Goal: Communication & Community: Answer question/provide support

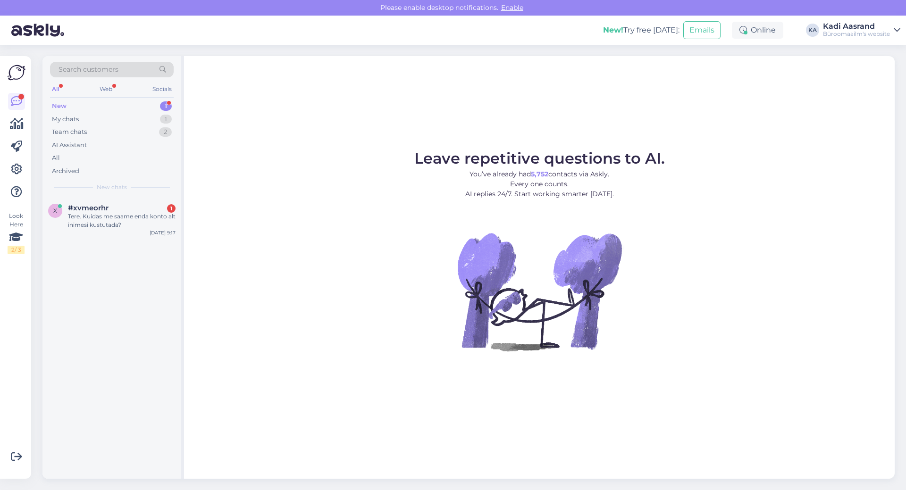
click at [113, 231] on div "x #xvmeorhr 1 Tere. Kuidas me saame enda konto alt inimesi kustutada? [DATE] 9:…" at bounding box center [111, 218] width 139 height 42
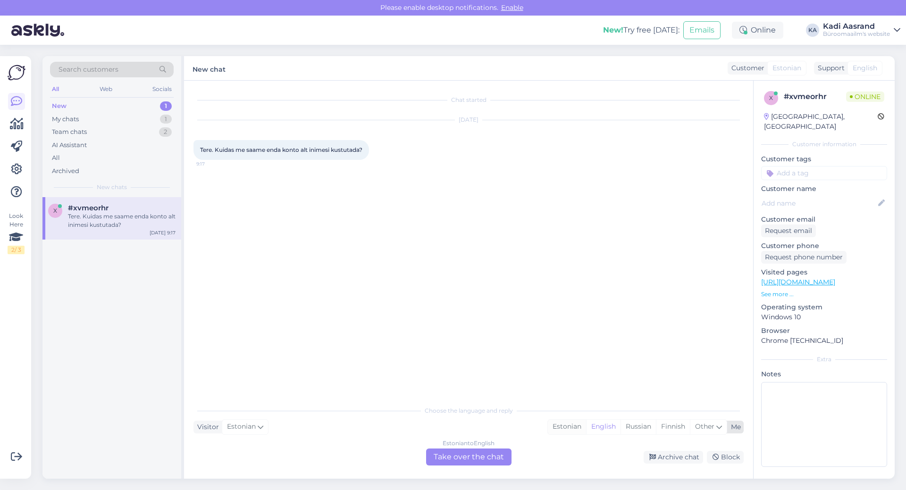
click at [562, 430] on div "Estonian" at bounding box center [567, 427] width 38 height 14
click at [498, 456] on div "Estonian to Estonian Take over the chat" at bounding box center [468, 457] width 85 height 17
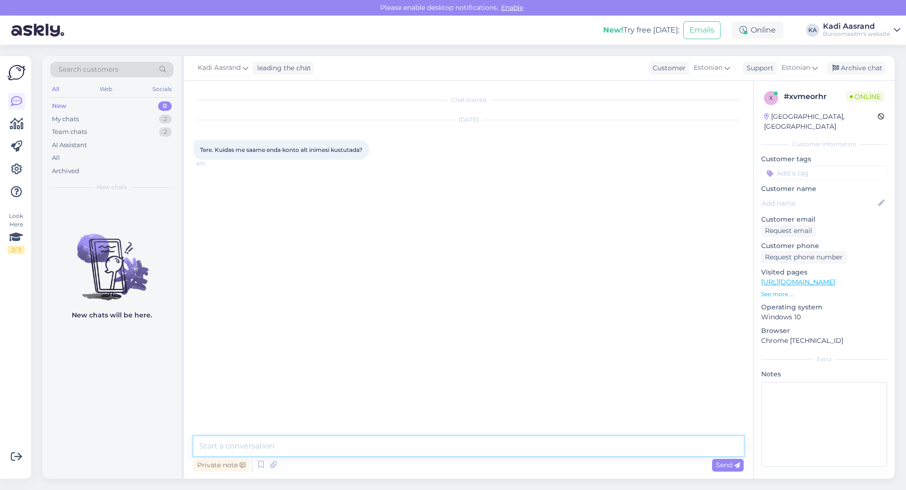
click at [493, 444] on textarea at bounding box center [468, 446] width 550 height 20
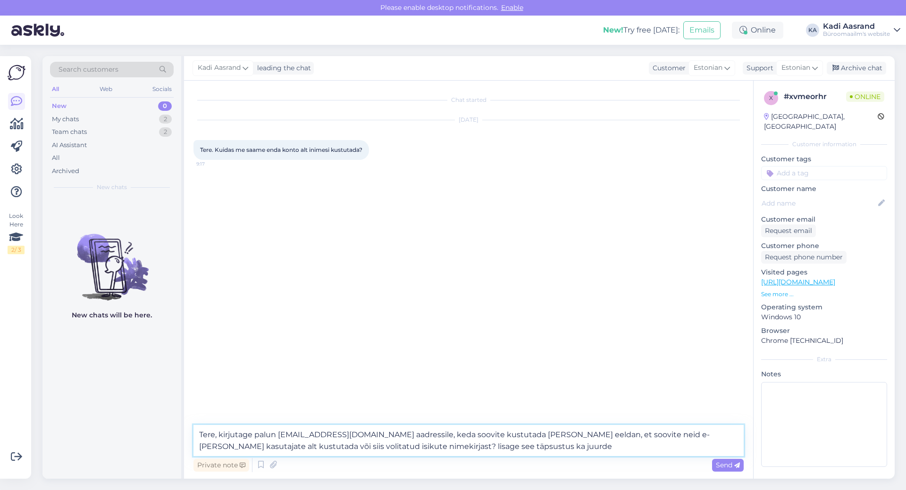
click at [338, 446] on textarea "Tere, kirjutage palun [EMAIL_ADDRESS][DOMAIN_NAME] aadressile, keda soovite kus…" at bounding box center [468, 440] width 550 height 31
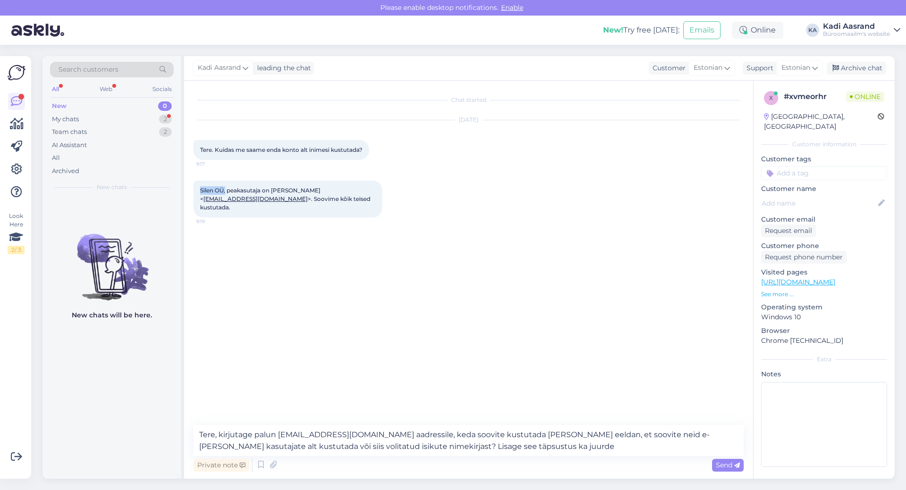
drag, startPoint x: 200, startPoint y: 191, endPoint x: 226, endPoint y: 190, distance: 26.0
click at [226, 190] on div "[PERSON_NAME], peakasutaja on [PERSON_NAME] < [EMAIL_ADDRESS][DOMAIN_NAME] >. S…" at bounding box center [287, 199] width 189 height 37
copy span "Silen OÜ,"
drag, startPoint x: 218, startPoint y: 435, endPoint x: 526, endPoint y: 477, distance: 310.9
click at [526, 477] on div "Chat started [DATE] Tere. Kuidas me saame enda konto alt inimesi kustutada? 9:1…" at bounding box center [468, 280] width 569 height 398
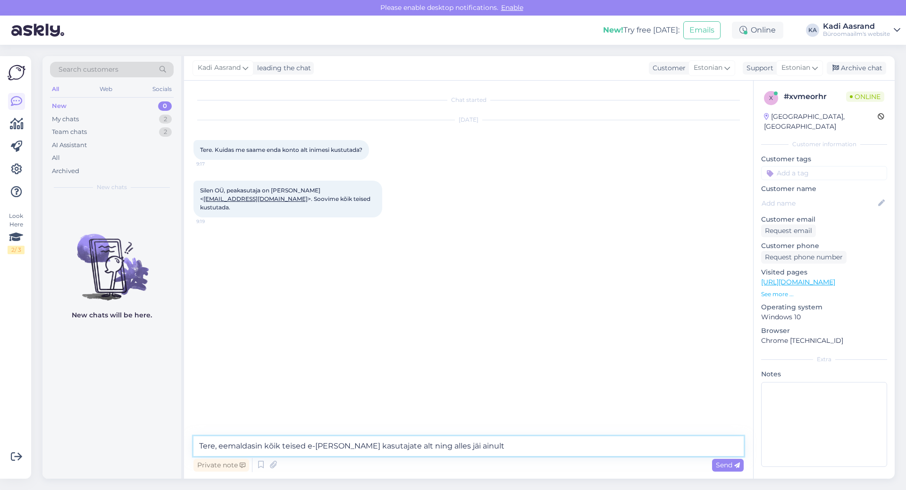
click at [521, 449] on textarea "Tere, eemaldasin kõik teised e-[PERSON_NAME] kasutajate alt ning alles jäi ainu…" at bounding box center [468, 446] width 550 height 20
paste textarea "[PERSON_NAME]"
type textarea "Tere, eemaldasin kõik teised e-[PERSON_NAME] kasutajate alt ning alles jäi ainu…"
click at [725, 467] on span "Send" at bounding box center [728, 465] width 24 height 8
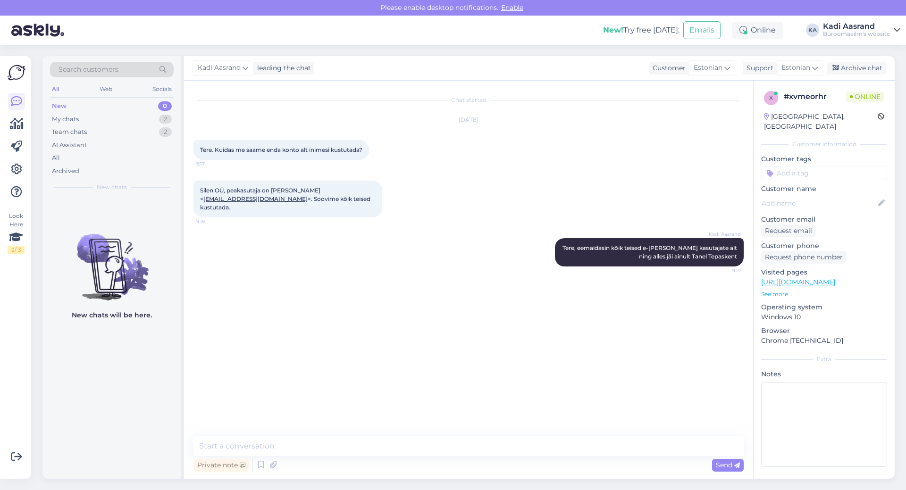
click at [454, 294] on div "Chat started [DATE] Tere. Kuidas me saame enda konto alt inimesi kustutada? 9:1…" at bounding box center [472, 259] width 559 height 338
click at [350, 261] on div "Kadi Aasrand Tere, eemaldasin kõik teised e-[PERSON_NAME] kasutajate alt ning a…" at bounding box center [468, 252] width 550 height 49
click at [345, 447] on textarea at bounding box center [468, 446] width 550 height 20
click at [297, 446] on textarea at bounding box center [468, 446] width 550 height 20
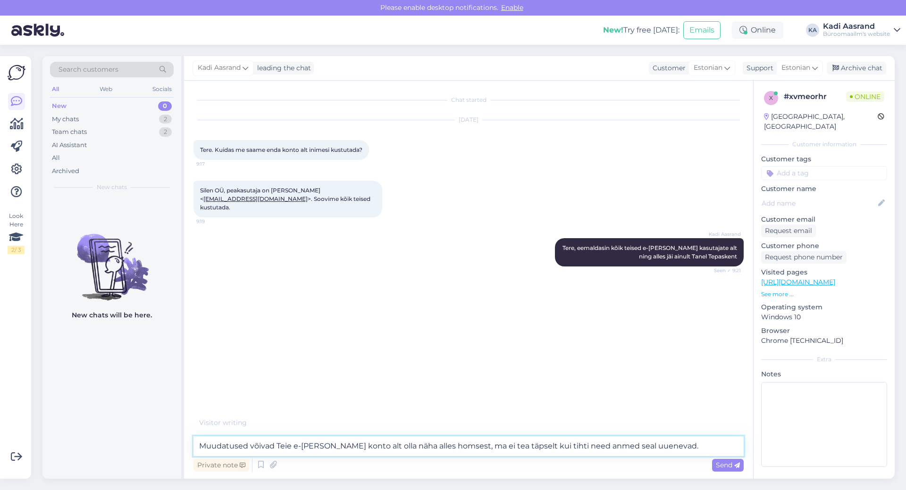
click at [568, 444] on textarea "Muudatused võivad Teie e-[PERSON_NAME] konto alt olla näha alles homsest, ma ei…" at bounding box center [468, 446] width 550 height 20
type textarea "Muudatused võivad Teie e-[PERSON_NAME] konto alt olla näha alles homsest, ma ei…"
click at [730, 467] on span "Send" at bounding box center [728, 465] width 24 height 8
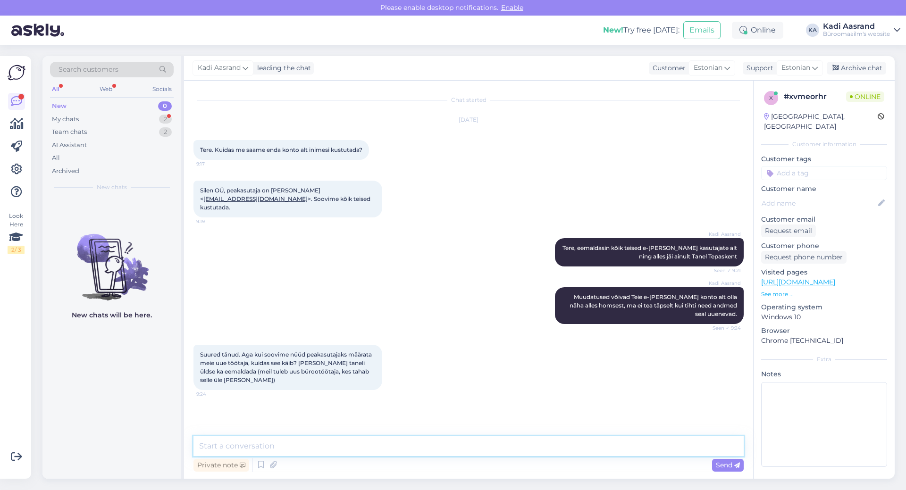
click at [353, 445] on textarea at bounding box center [468, 446] width 550 height 20
paste textarea "[PERSON_NAME] Mob: [PHONE_NUMBER] Tel: [PHONE_NUMBER] [EMAIL_ADDRESS][PERSON_NA…"
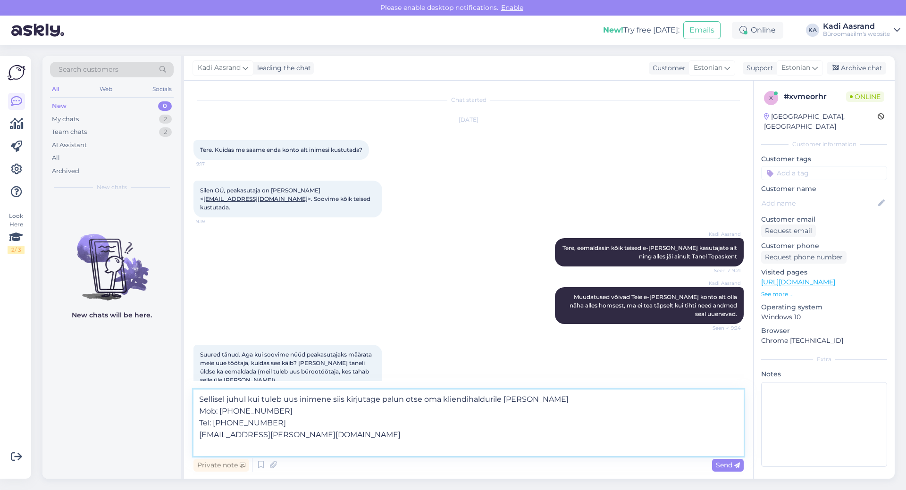
drag, startPoint x: 259, startPoint y: 413, endPoint x: 197, endPoint y: 412, distance: 62.3
click at [197, 411] on textarea "Sellisel juhul kui tuleb uus inimene siis kirjutage palun otse oma kliendihaldu…" at bounding box center [468, 423] width 550 height 67
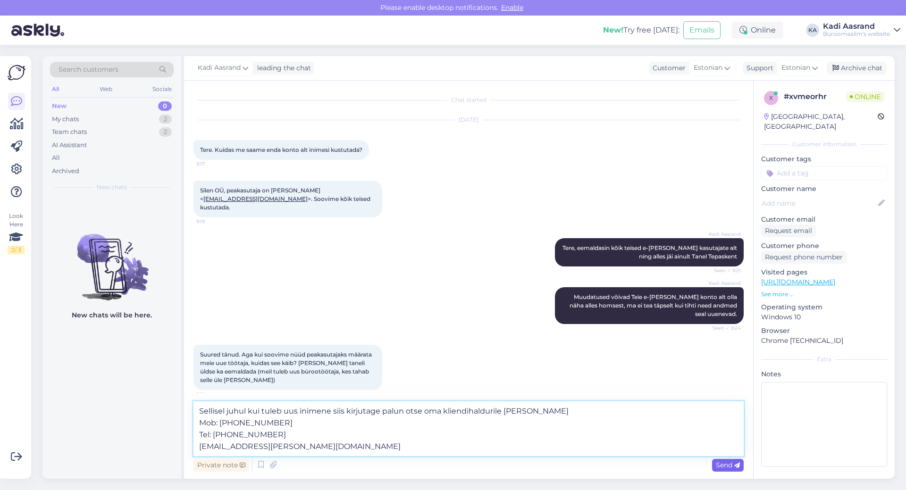
type textarea "Sellisel juhul kui tuleb uus inimene siis kirjutage palun otse oma kliendihaldu…"
click at [728, 467] on span "Send" at bounding box center [728, 465] width 24 height 8
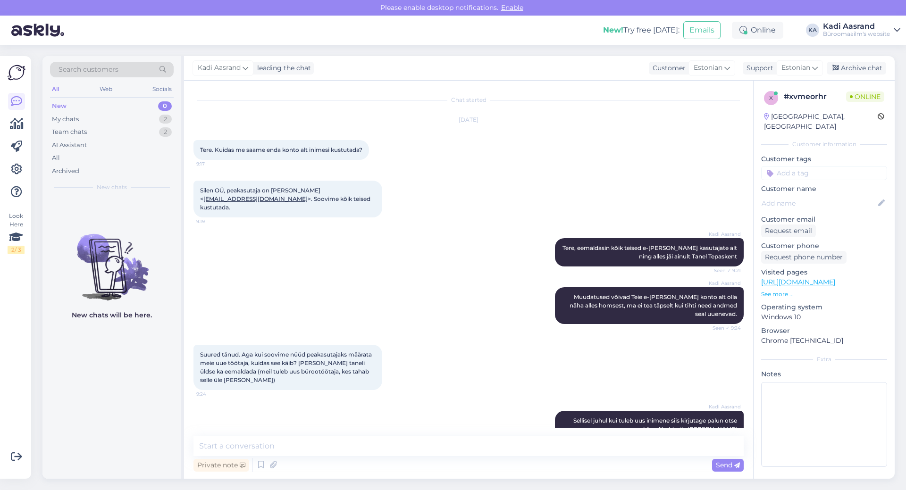
scroll to position [47, 0]
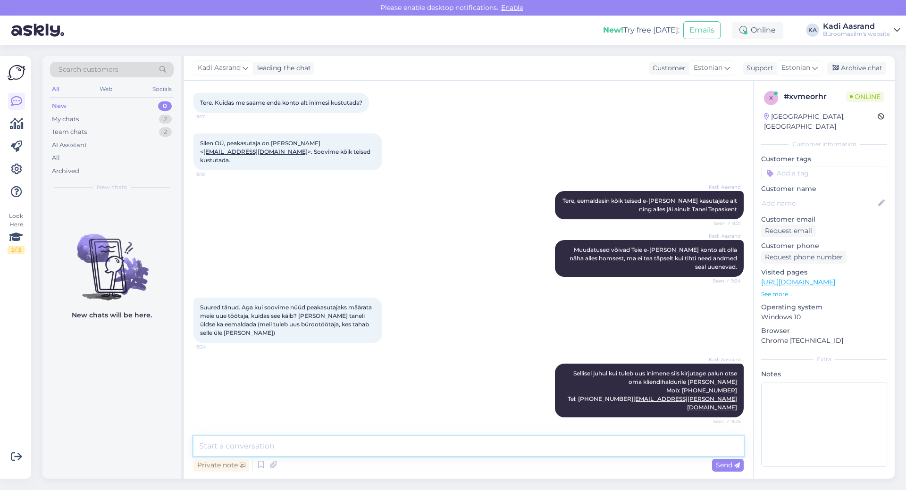
click at [526, 446] on textarea at bounding box center [468, 446] width 550 height 20
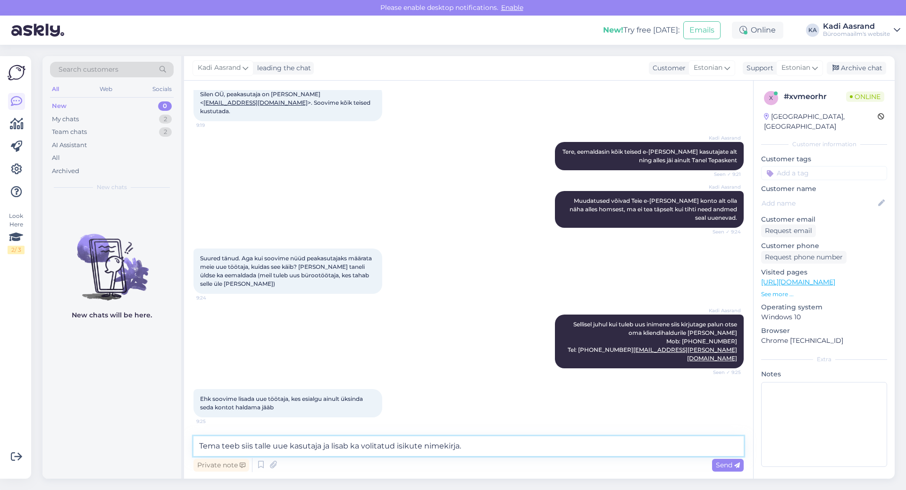
type textarea "Tema teeb siis talle uue kasutaja ja lisab ka volitatud isikute nimekirja."
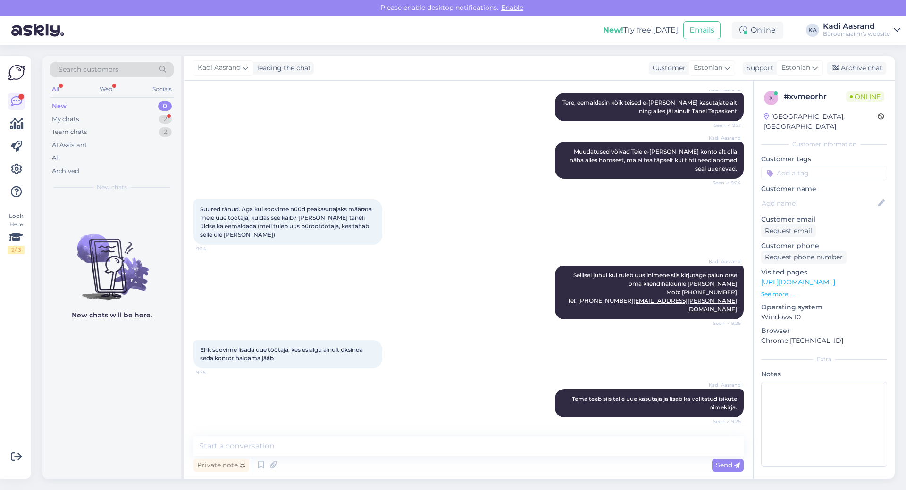
scroll to position [194, 0]
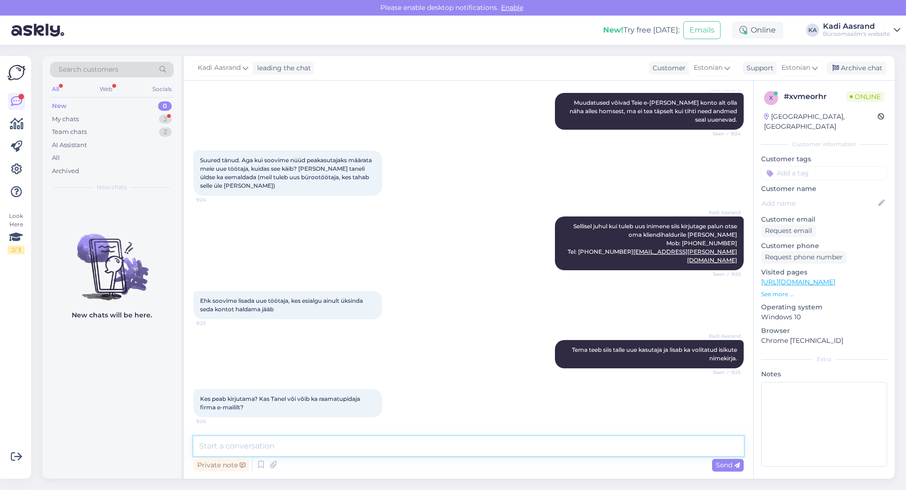
click at [329, 444] on textarea at bounding box center [468, 446] width 550 height 20
type textarea "Võiks olla keegi, kes on ikkagi ettevõtte poolt volitatud isik. Muidu ei ole ol…"
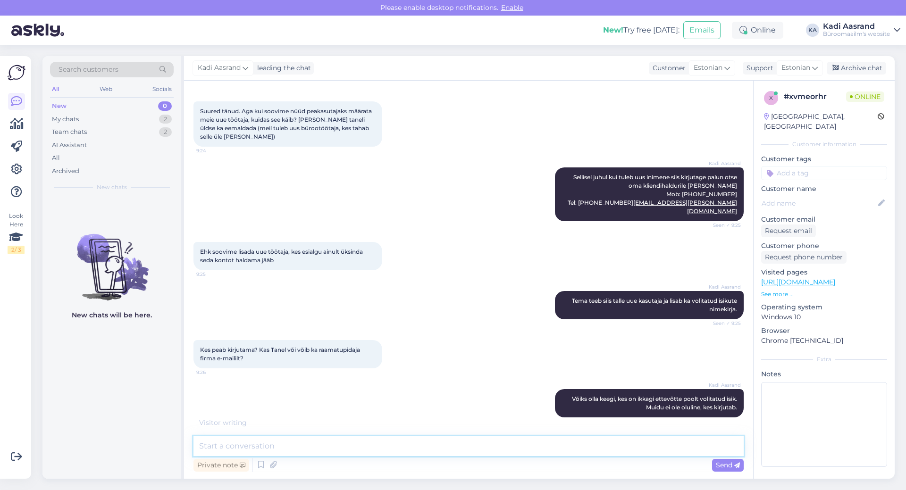
scroll to position [284, 0]
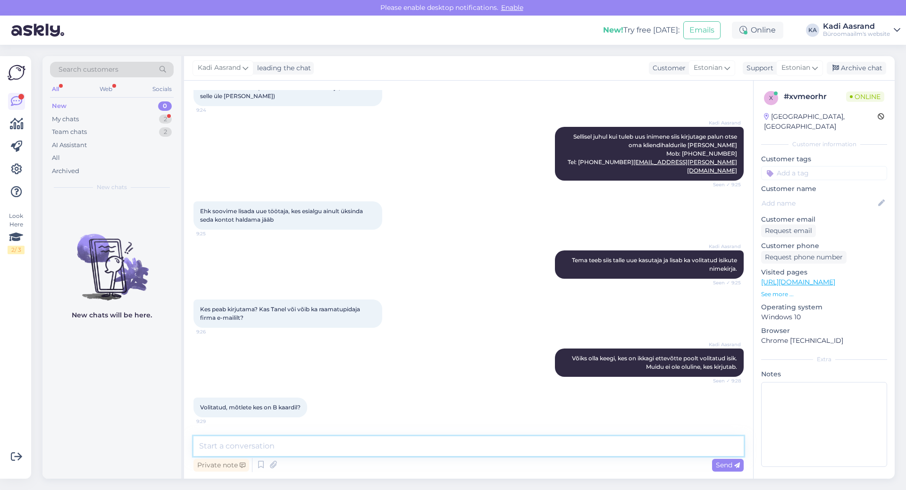
click at [296, 445] on textarea at bounding box center [468, 446] width 550 height 20
drag, startPoint x: 340, startPoint y: 448, endPoint x: 392, endPoint y: 446, distance: 52.4
click at [340, 447] on textarea "Inimene, kes on meie ettevõttes, [PERSON_NAME] poolt volitatud." at bounding box center [468, 446] width 550 height 20
click at [469, 448] on textarea "Inimene, kes on meie ettevõttes, [PERSON_NAME] ettevõtte poolt volitatud." at bounding box center [468, 446] width 550 height 20
type textarea "Inimene, kes on meie ettevõttes, [PERSON_NAME] ettevõtte poolt volitatud. Kui s…"
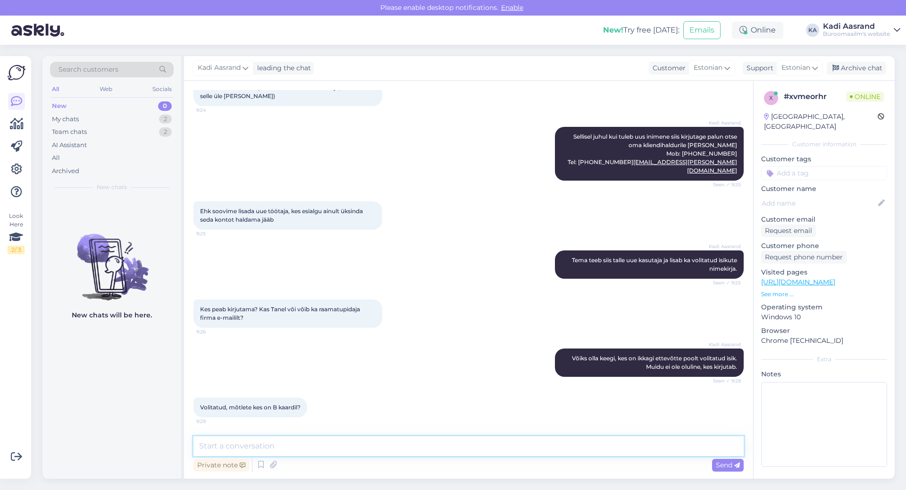
scroll to position [333, 0]
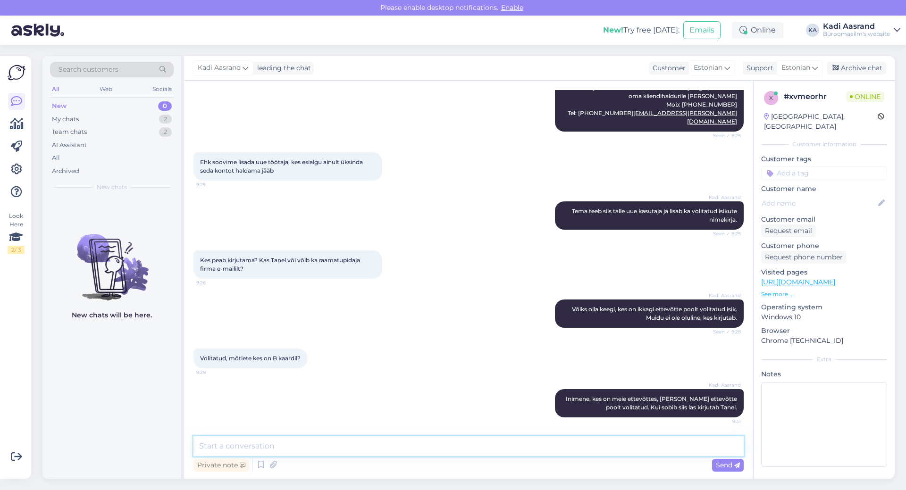
click at [438, 449] on textarea at bounding box center [468, 446] width 550 height 20
click at [443, 448] on textarea at bounding box center [468, 446] width 550 height 20
type textarea "Hetkel on Teil selline volitatud isikute nimekiri"
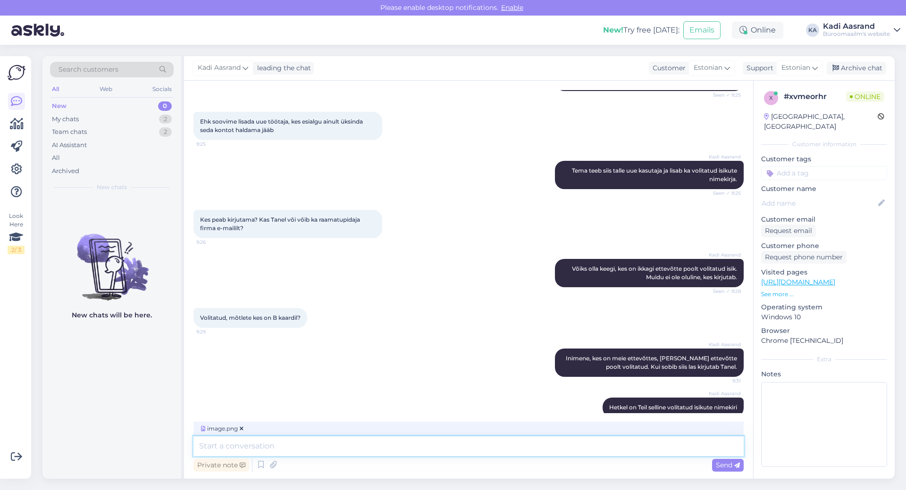
scroll to position [433, 0]
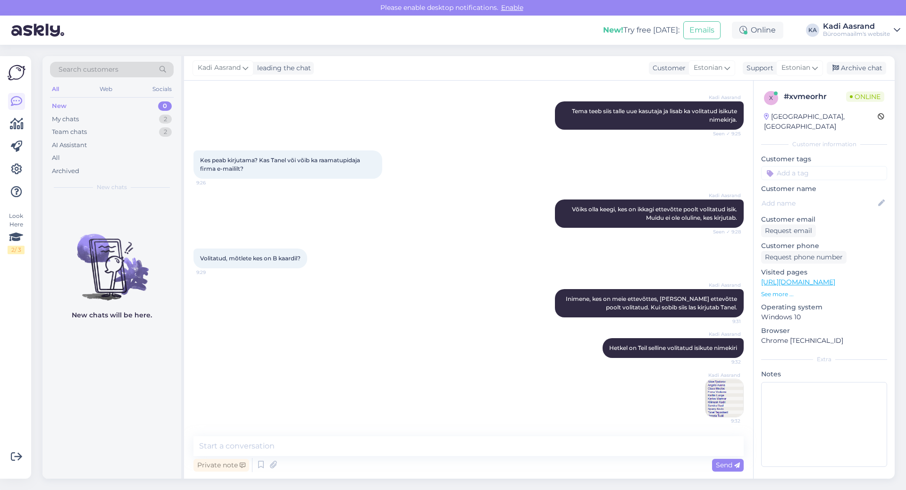
click at [385, 375] on div "Kadi Aasrand 9:32" at bounding box center [468, 397] width 550 height 59
